Goal: Information Seeking & Learning: Learn about a topic

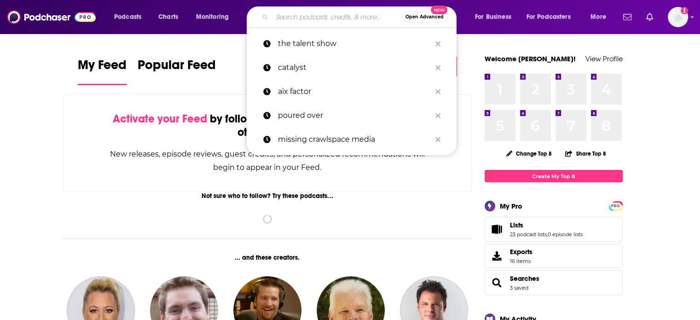
click at [326, 14] on input "Search podcasts, credits, & more..." at bounding box center [336, 17] width 129 height 15
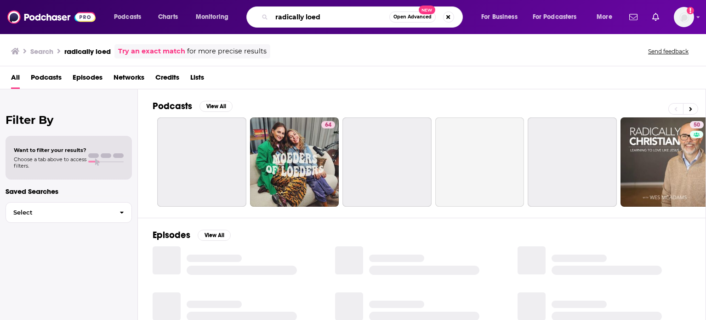
click at [325, 15] on input "radically loed" at bounding box center [331, 17] width 118 height 15
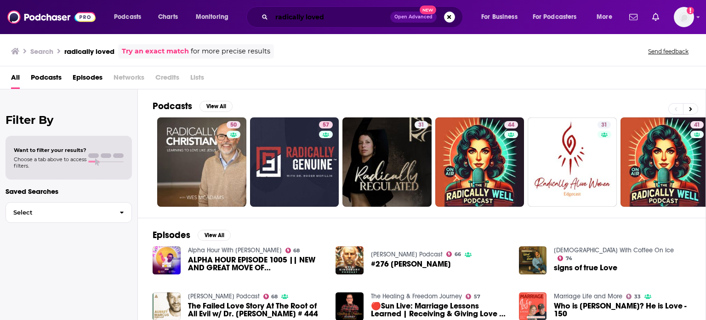
click at [358, 16] on input "radically loved" at bounding box center [331, 17] width 119 height 15
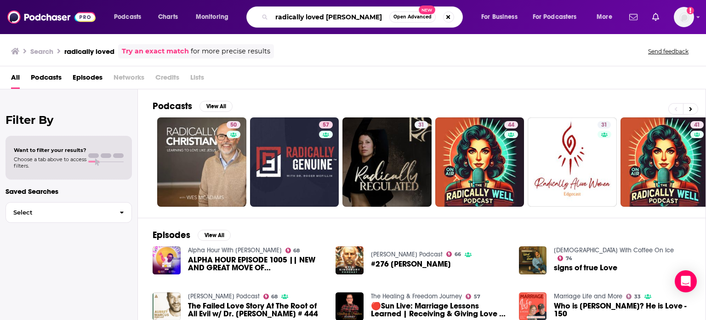
type input "radically loved [PERSON_NAME]"
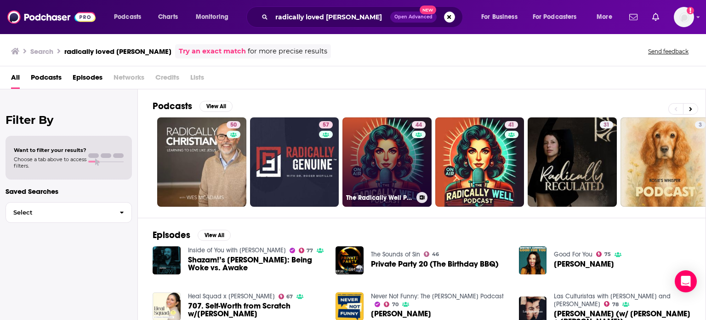
click at [366, 174] on link "44 The Radically Well Podcast" at bounding box center [387, 161] width 89 height 89
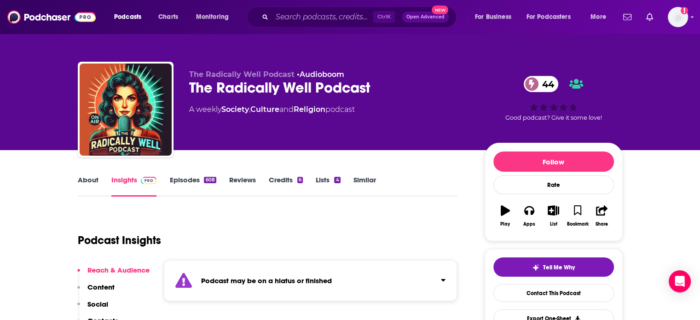
click at [197, 177] on link "Episodes 608" at bounding box center [192, 185] width 46 height 21
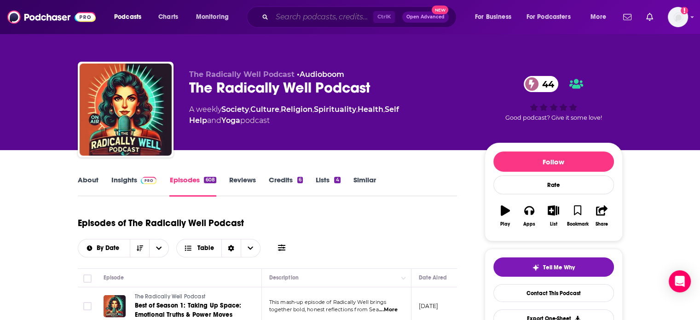
click at [320, 22] on input "Search podcasts, credits, & more..." at bounding box center [322, 17] width 101 height 15
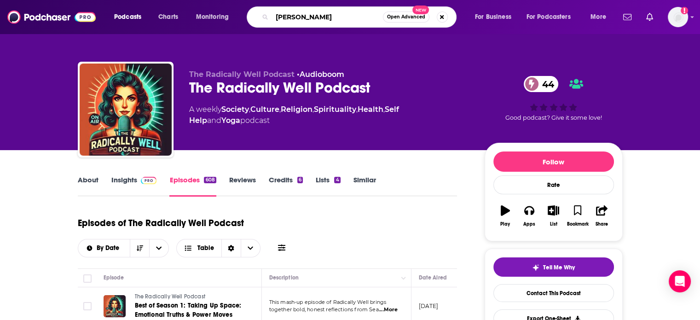
type input "[PERSON_NAME]"
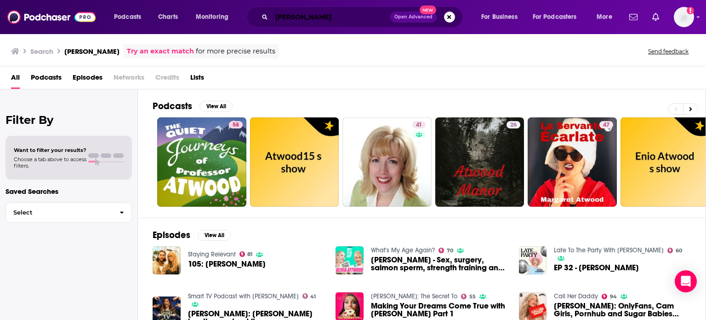
click at [341, 20] on input "[PERSON_NAME]" at bounding box center [331, 17] width 119 height 15
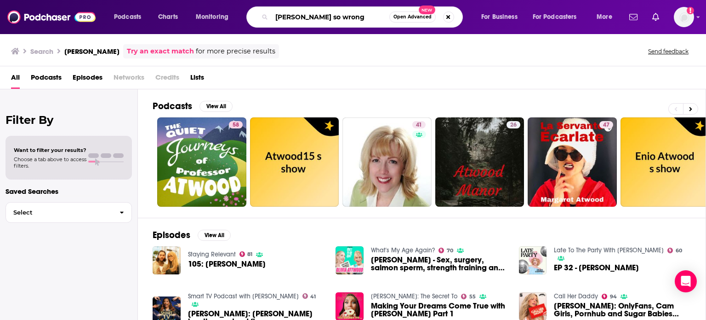
type input "[PERSON_NAME] so wrong"
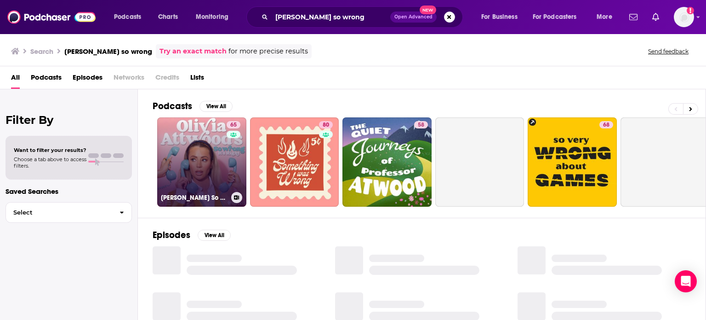
click at [184, 163] on link "65 [PERSON_NAME] So Wrong It's Right" at bounding box center [201, 161] width 89 height 89
